Goal: Browse casually: Explore the website without a specific task or goal

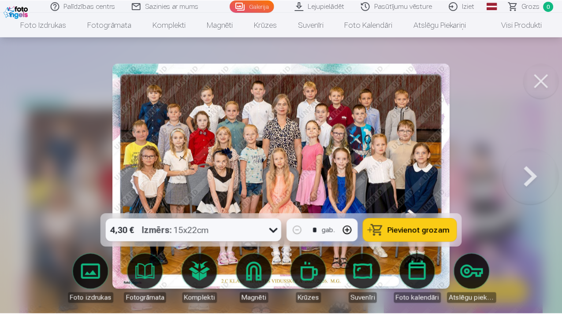
scroll to position [64, 0]
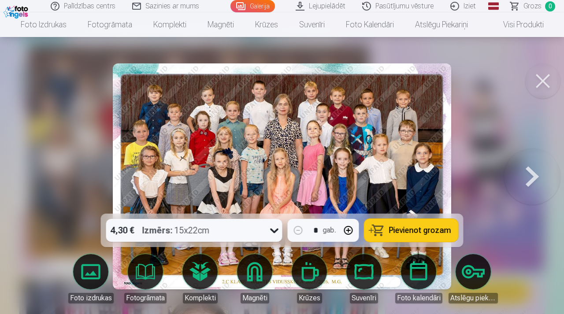
click at [539, 78] on button at bounding box center [543, 81] width 35 height 35
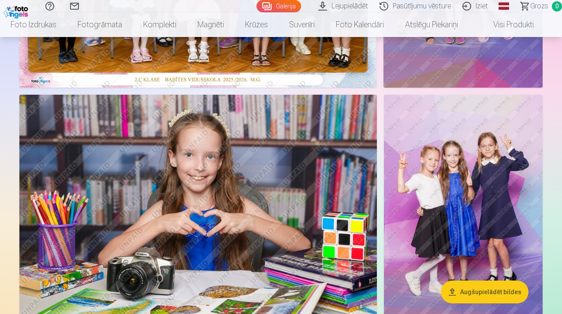
scroll to position [249, 0]
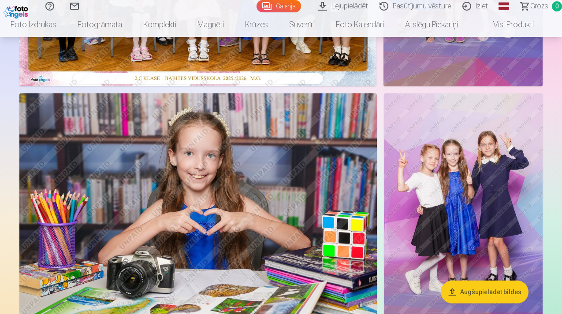
click at [133, 217] on img at bounding box center [198, 212] width 358 height 238
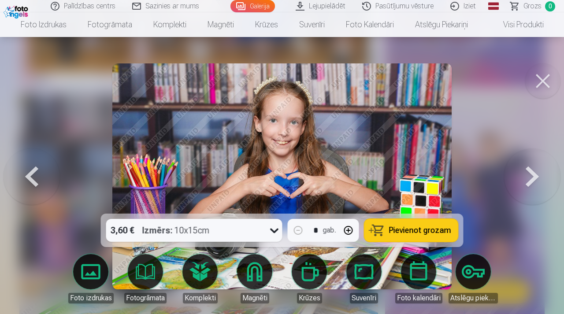
click at [561, 75] on div at bounding box center [282, 157] width 564 height 314
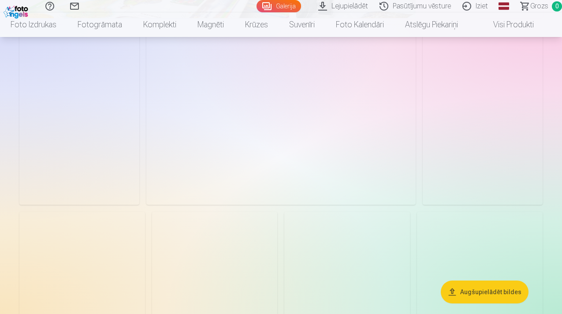
scroll to position [1115, 0]
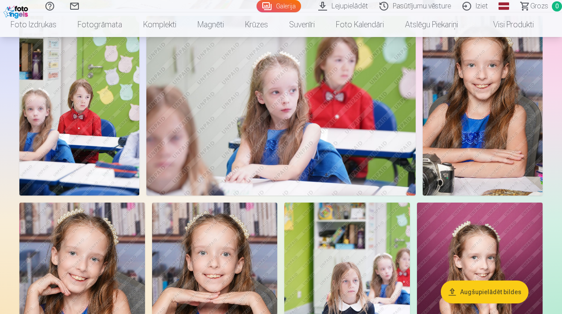
click at [362, 169] on img at bounding box center [281, 106] width 270 height 180
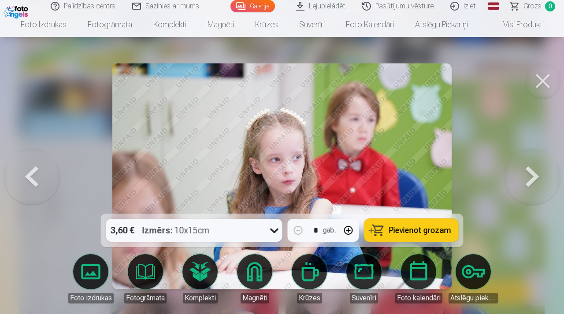
click at [549, 69] on button at bounding box center [543, 81] width 35 height 35
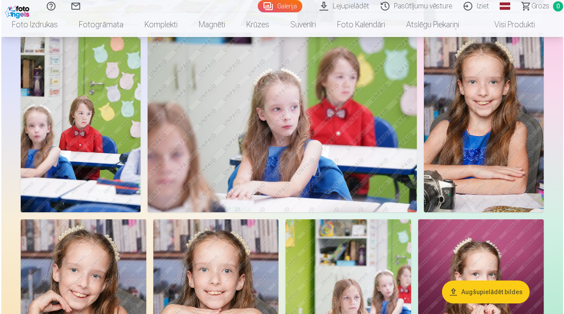
scroll to position [1095, 0]
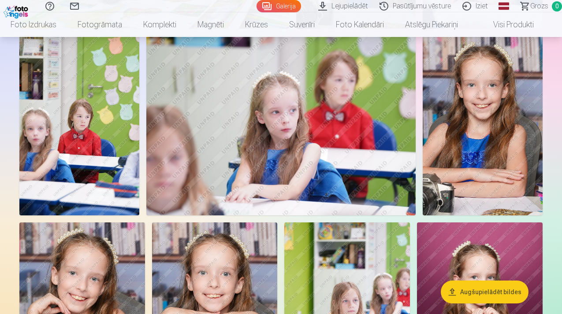
click at [275, 171] on img at bounding box center [281, 126] width 270 height 180
